Goal: Navigation & Orientation: Find specific page/section

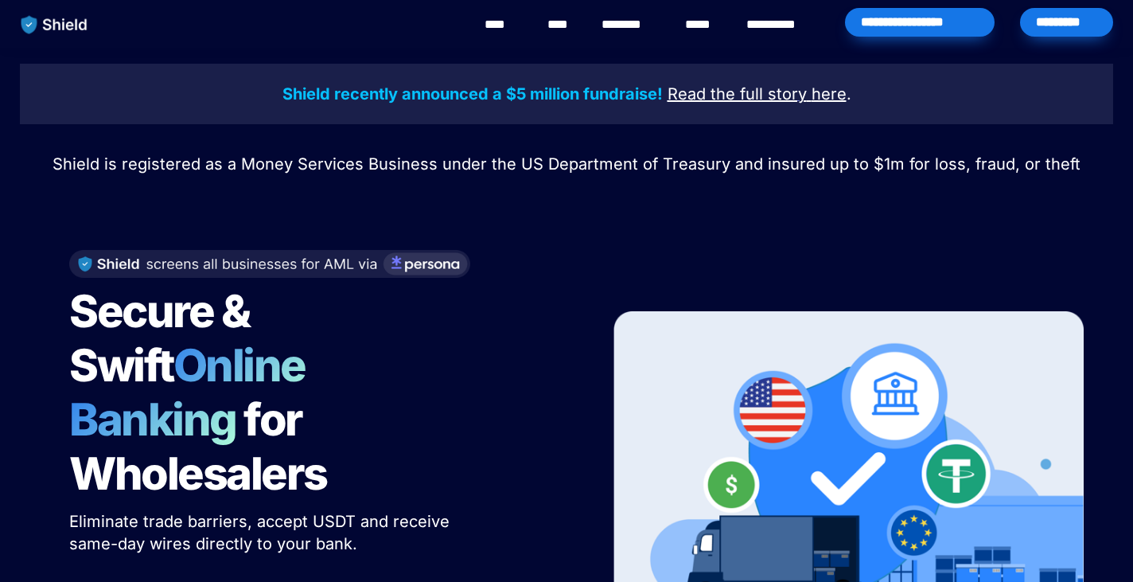
click at [705, 94] on u "Read the full story" at bounding box center [737, 93] width 139 height 19
